Goal: Task Accomplishment & Management: Complete application form

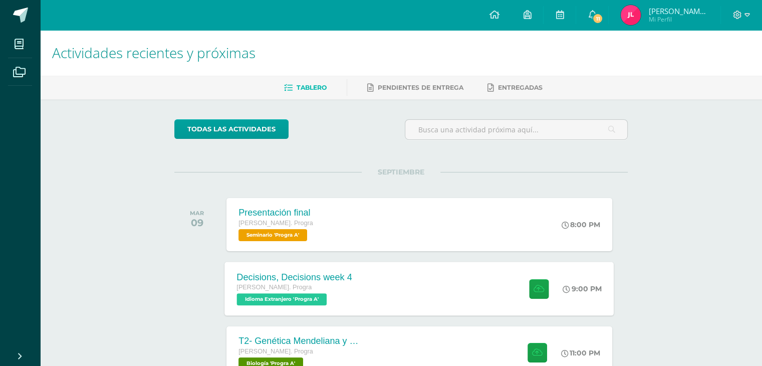
click at [406, 276] on div "Decisions, Decisions week 4 [PERSON_NAME]. Progra Idioma Extranjero 'Progra A' …" at bounding box center [419, 289] width 389 height 54
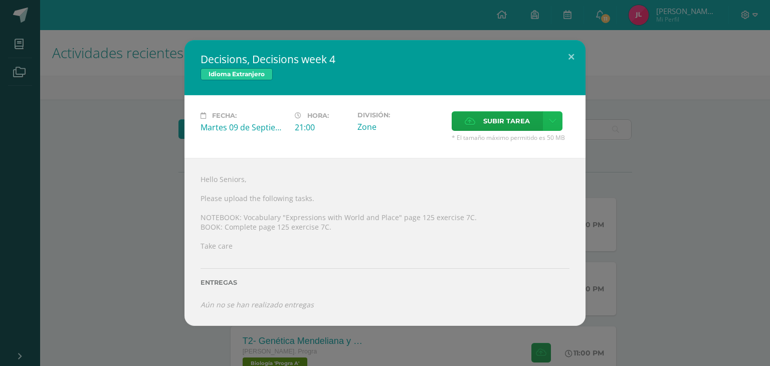
click at [553, 120] on icon at bounding box center [553, 121] width 8 height 9
click at [527, 144] on span "Subir enlace" at bounding box center [509, 143] width 42 height 10
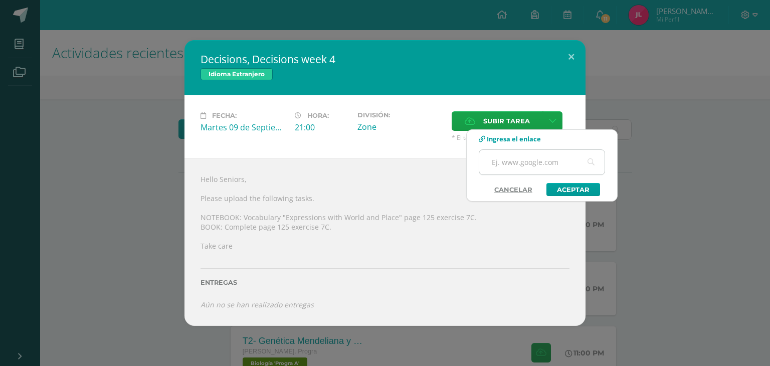
click at [539, 161] on input "text" at bounding box center [541, 162] width 125 height 25
paste input "[URL][DOMAIN_NAME]"
type input "[URL][DOMAIN_NAME]"
click at [571, 193] on link "Aceptar" at bounding box center [573, 189] width 54 height 13
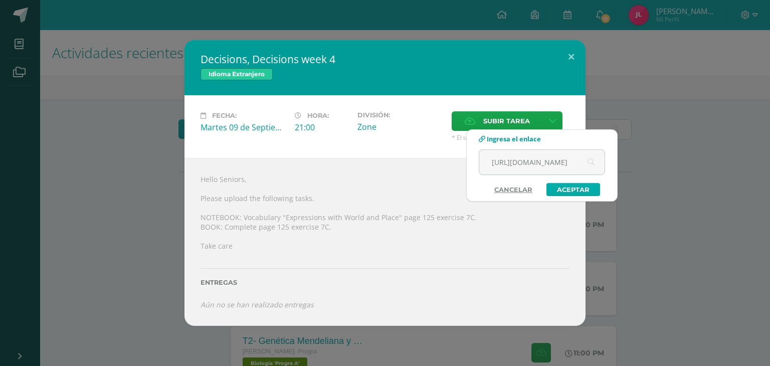
scroll to position [0, 0]
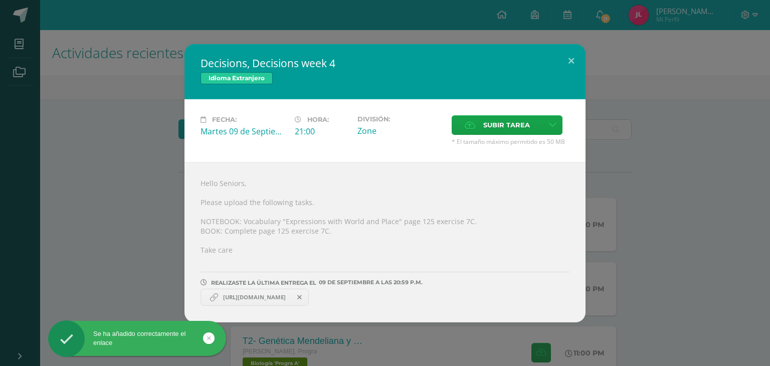
click at [445, 243] on div "Hello Seniors, Please upload the following tasks. NOTEBOOK: Vocabulary "Express…" at bounding box center [384, 242] width 401 height 160
